Goal: Find specific page/section: Find specific page/section

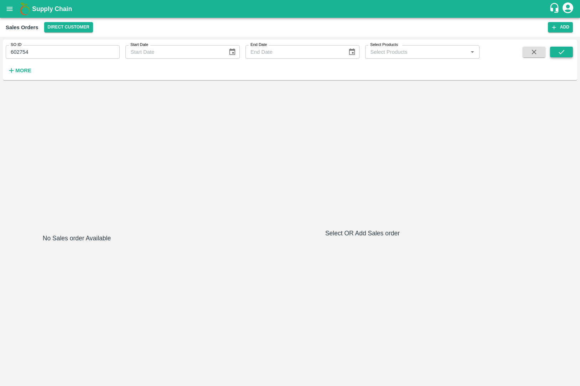
click at [558, 54] on icon "submit" at bounding box center [562, 52] width 8 height 8
click at [87, 53] on input "602754" at bounding box center [63, 52] width 114 height 14
click at [554, 48] on button "submit" at bounding box center [561, 52] width 23 height 11
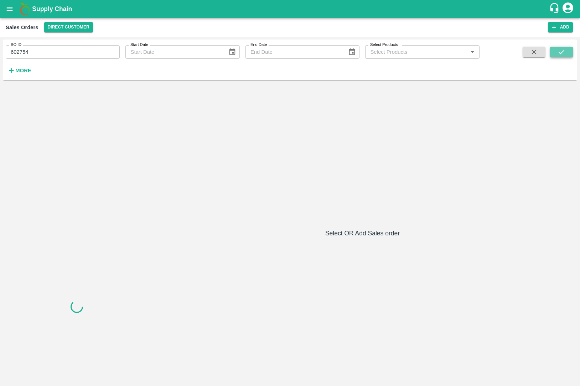
click at [554, 48] on button "submit" at bounding box center [561, 52] width 23 height 11
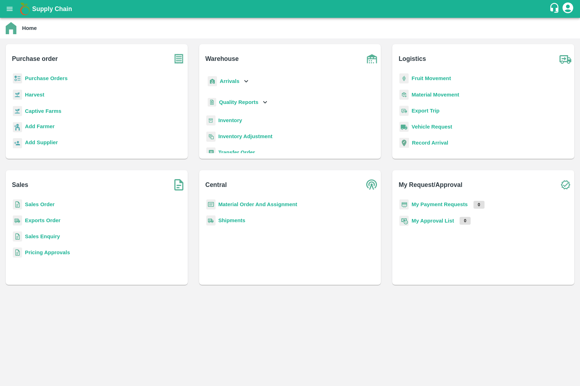
click at [43, 219] on b "Exports Order" at bounding box center [43, 221] width 36 height 6
click at [47, 207] on b "Sales Order" at bounding box center [40, 205] width 30 height 6
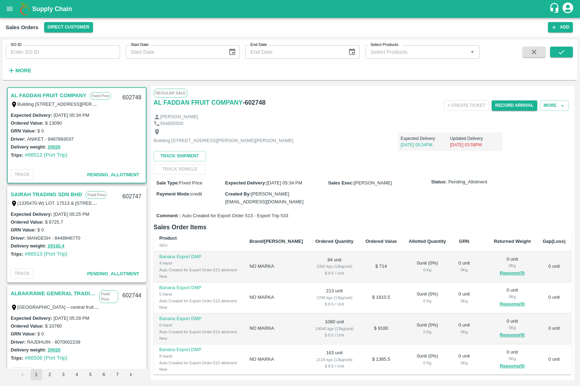
click at [22, 68] on strong "More" at bounding box center [23, 71] width 16 height 6
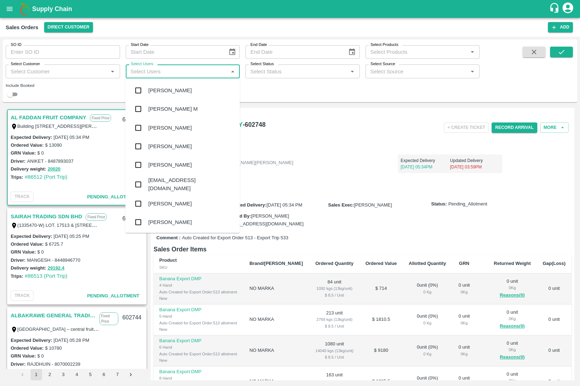
click at [180, 71] on input "Select Users" at bounding box center [177, 71] width 98 height 9
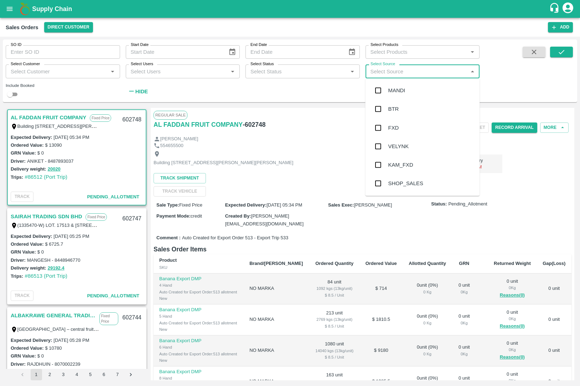
click at [379, 72] on input "Select Source" at bounding box center [417, 71] width 98 height 9
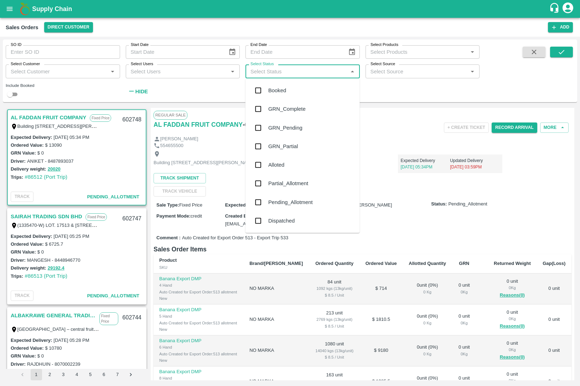
click at [323, 71] on input "Select Status" at bounding box center [297, 71] width 98 height 9
